Goal: Register for event/course

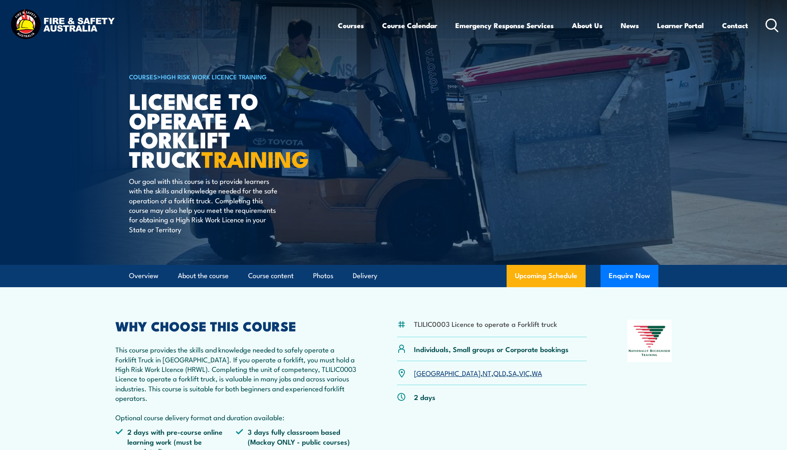
click at [519, 373] on link "VIC" at bounding box center [524, 373] width 11 height 10
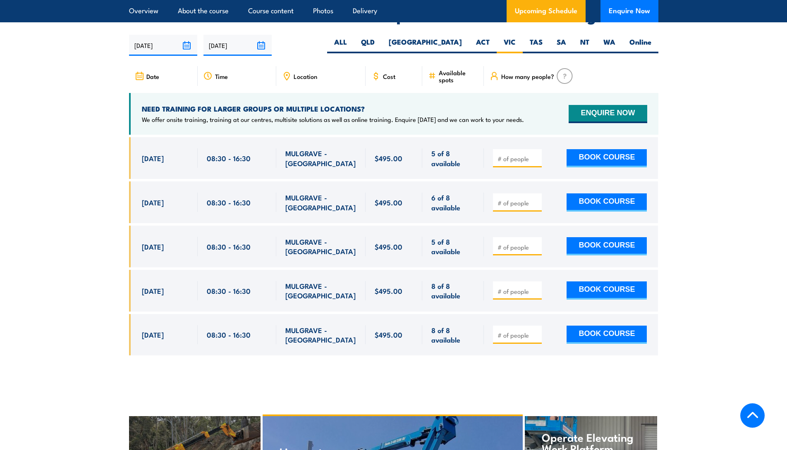
scroll to position [1383, 0]
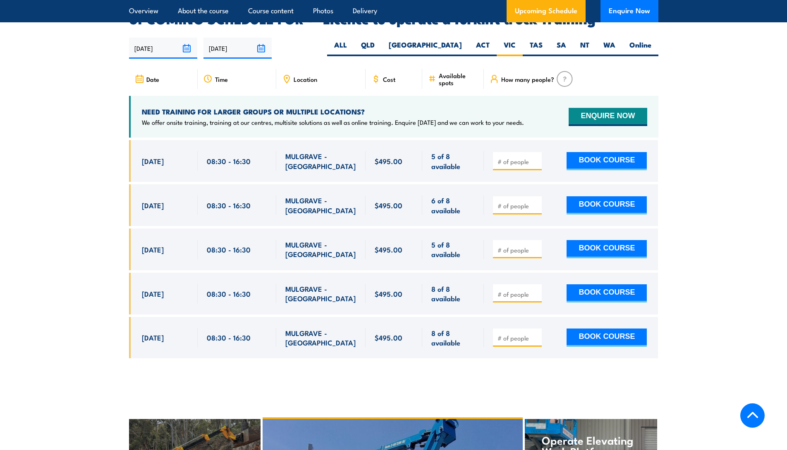
click at [208, 77] on icon at bounding box center [207, 78] width 1 height 3
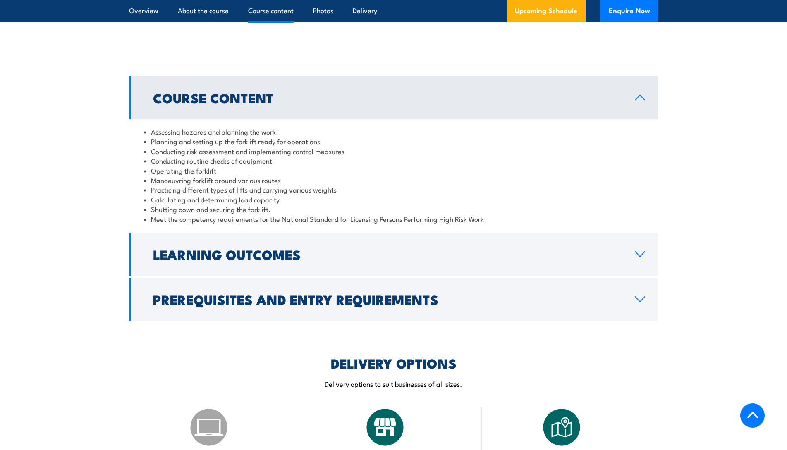
scroll to position [708, 0]
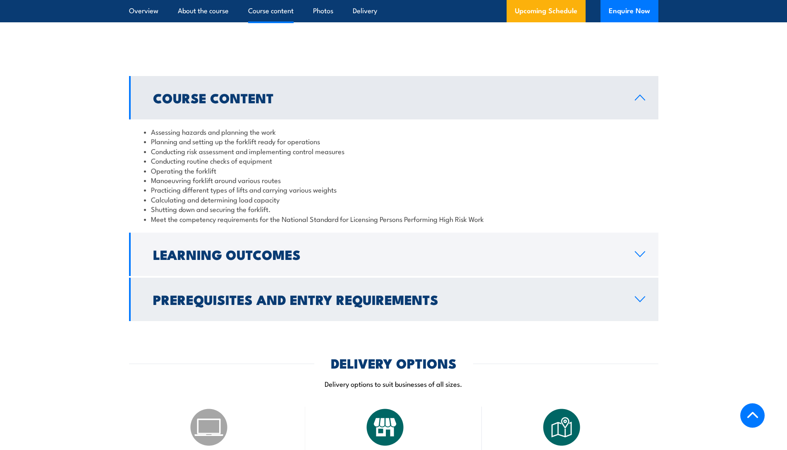
click at [641, 300] on icon at bounding box center [640, 299] width 10 height 5
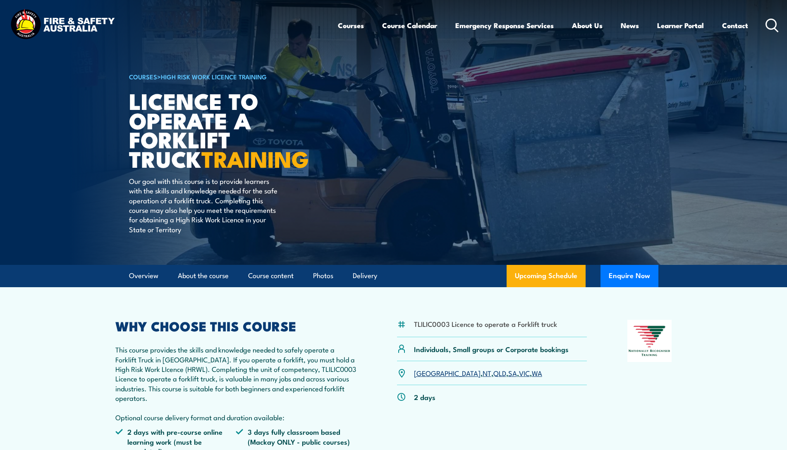
scroll to position [0, 0]
